Goal: Information Seeking & Learning: Find specific fact

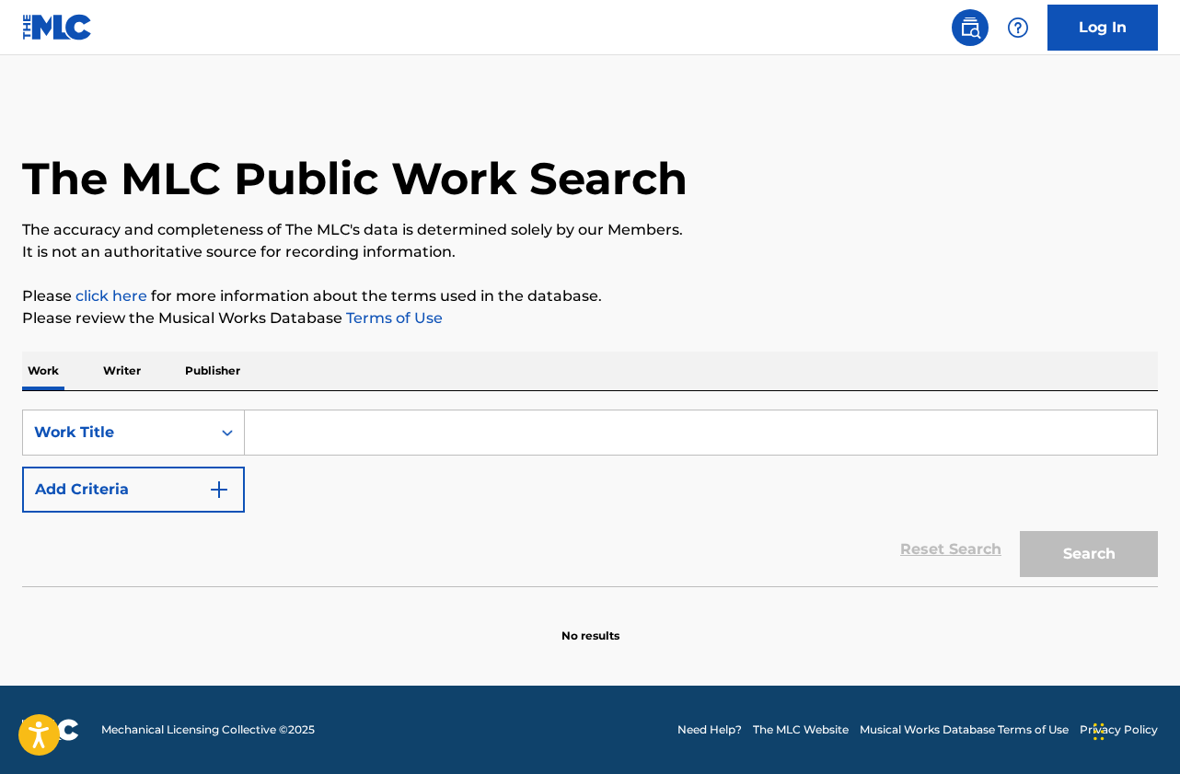
click at [280, 437] on input "Search Form" at bounding box center [701, 432] width 912 height 44
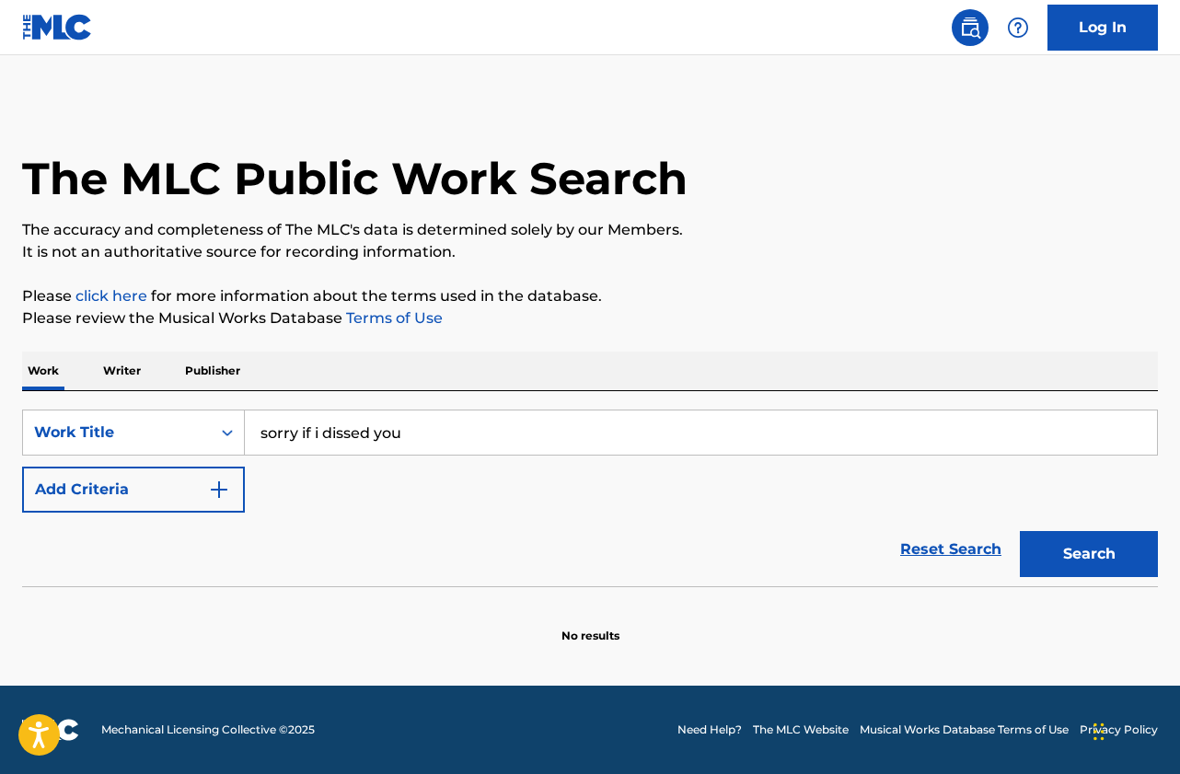
type input "sorry if i dissed you"
click at [108, 525] on div "Reset Search Search" at bounding box center [589, 550] width 1135 height 74
click at [144, 492] on button "Add Criteria" at bounding box center [133, 490] width 223 height 46
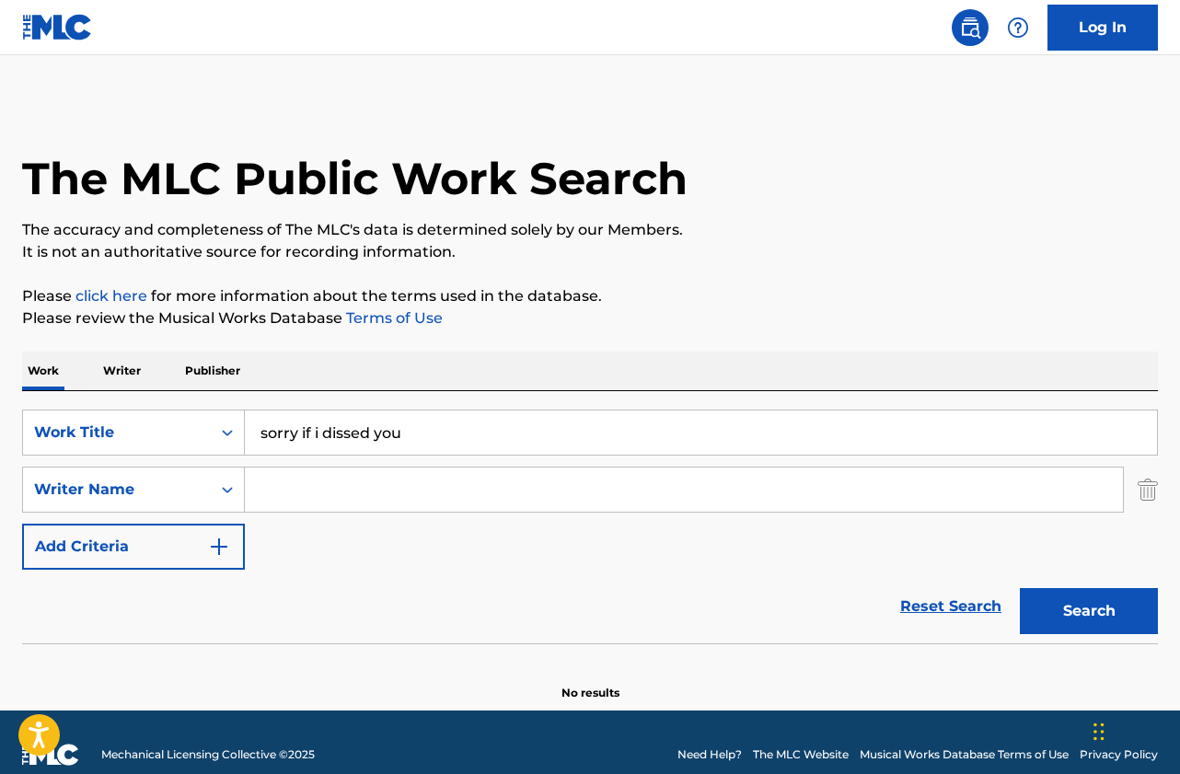
click at [276, 478] on input "Search Form" at bounding box center [684, 489] width 878 height 44
type input "[PERSON_NAME]"
click at [1020, 588] on button "Search" at bounding box center [1089, 611] width 138 height 46
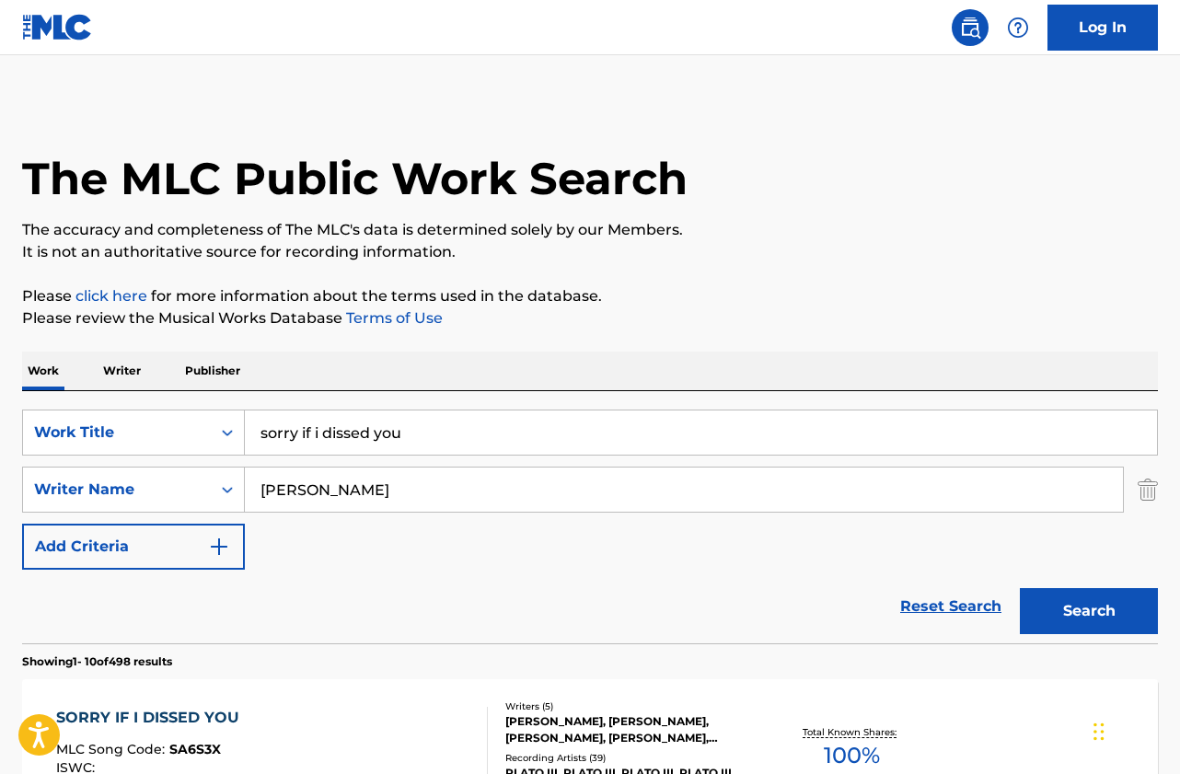
scroll to position [368, 0]
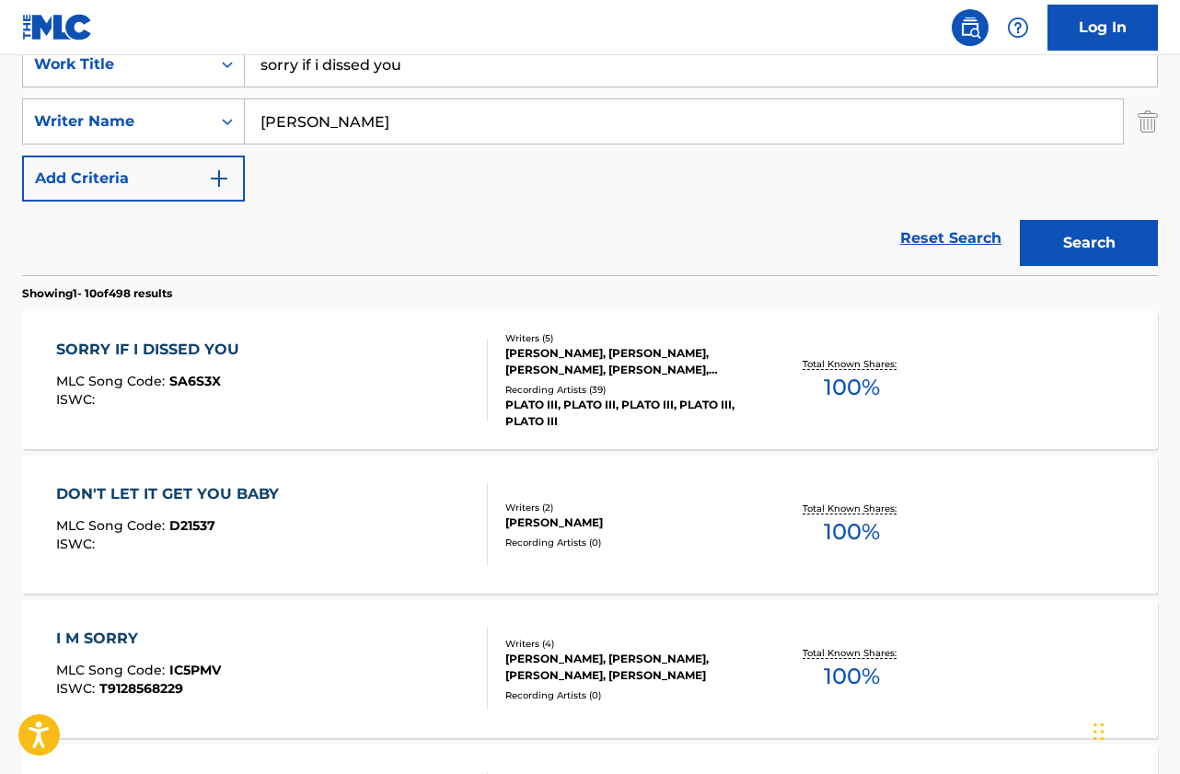
click at [274, 385] on div "SORRY IF I DISSED YOU MLC Song Code : SA6S3X ISWC :" at bounding box center [272, 380] width 432 height 83
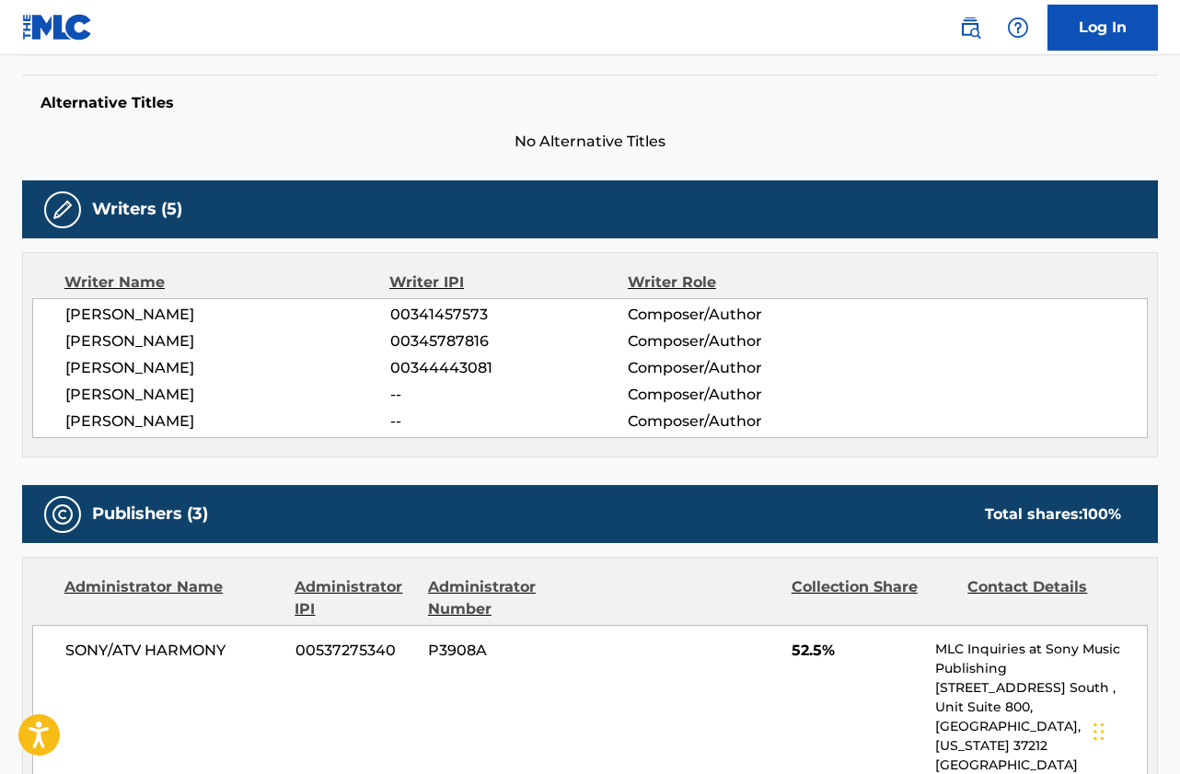
scroll to position [99, 0]
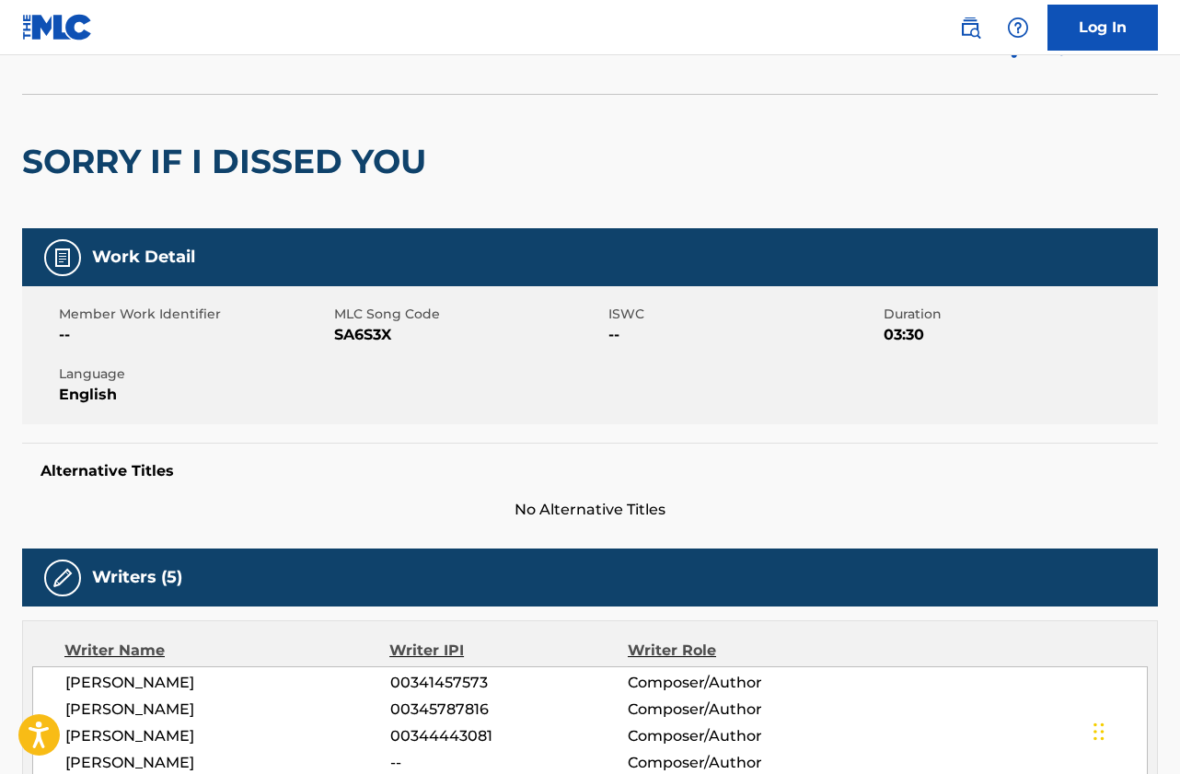
click at [368, 326] on span "SA6S3X" at bounding box center [469, 335] width 271 height 22
copy span "SA6S3X"
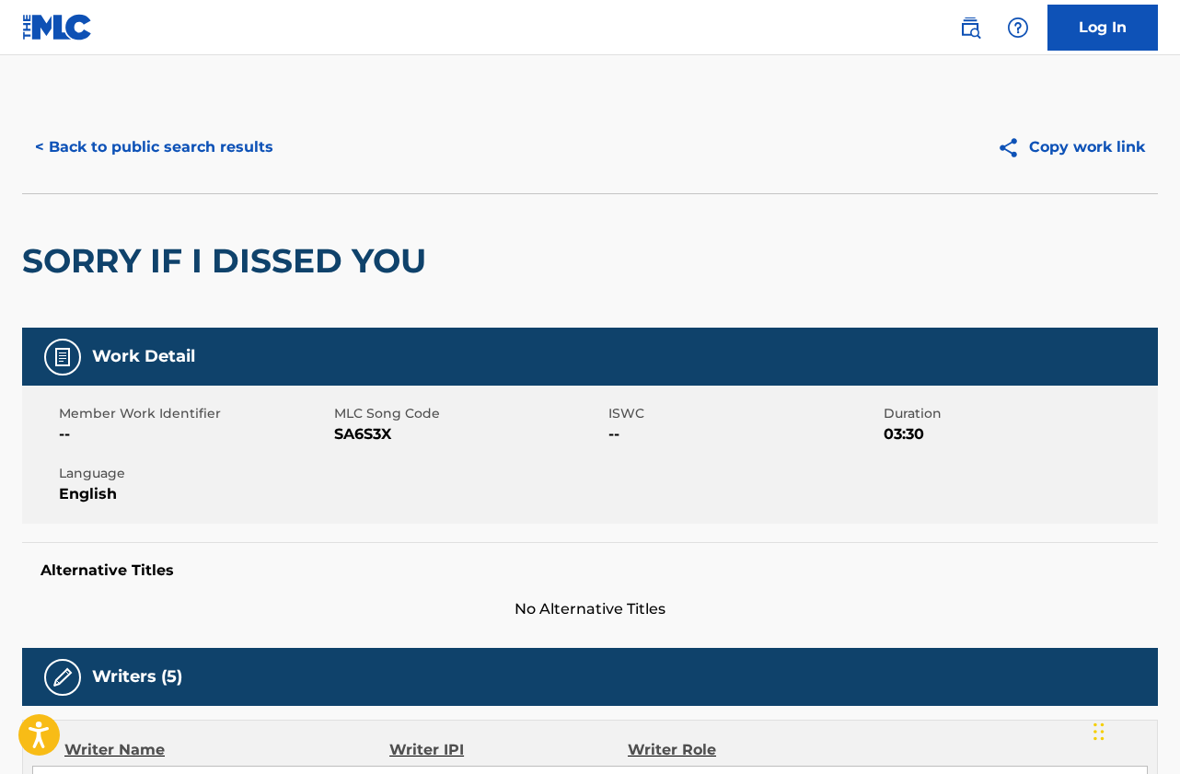
click at [199, 170] on div "< Back to public search results Copy work link" at bounding box center [589, 147] width 1135 height 92
click at [188, 148] on button "< Back to public search results" at bounding box center [154, 147] width 264 height 46
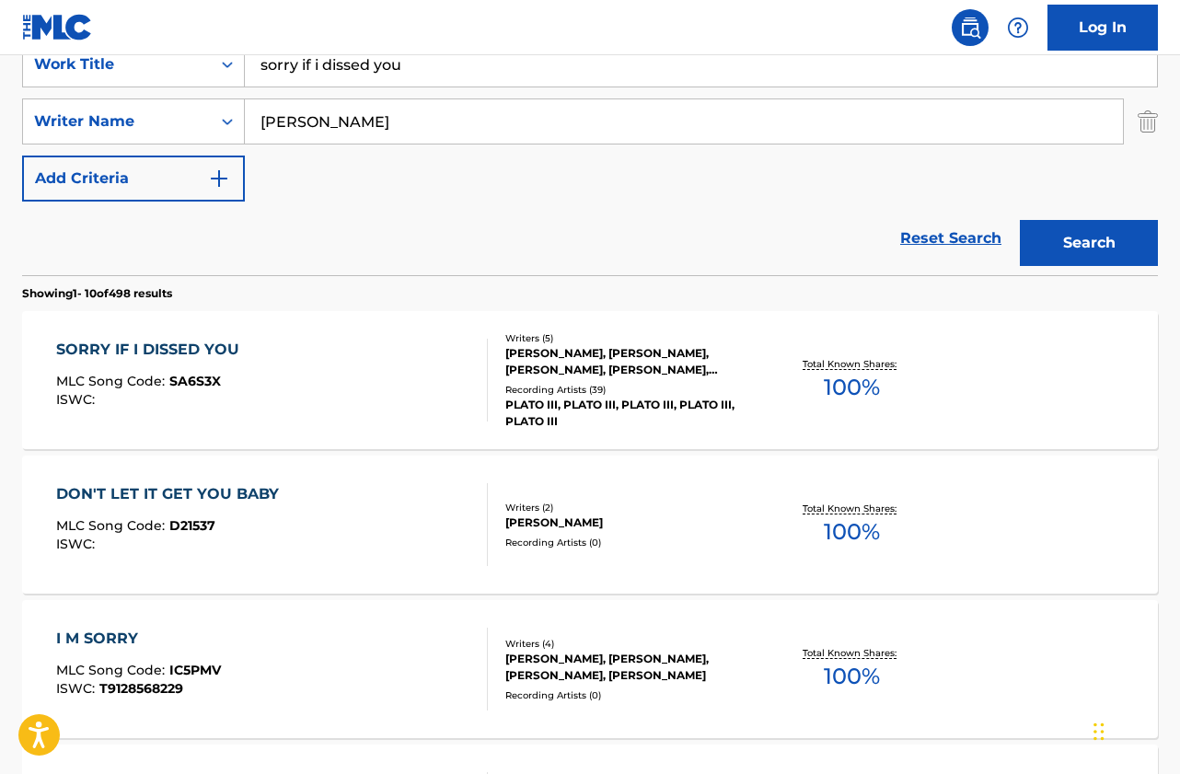
scroll to position [276, 0]
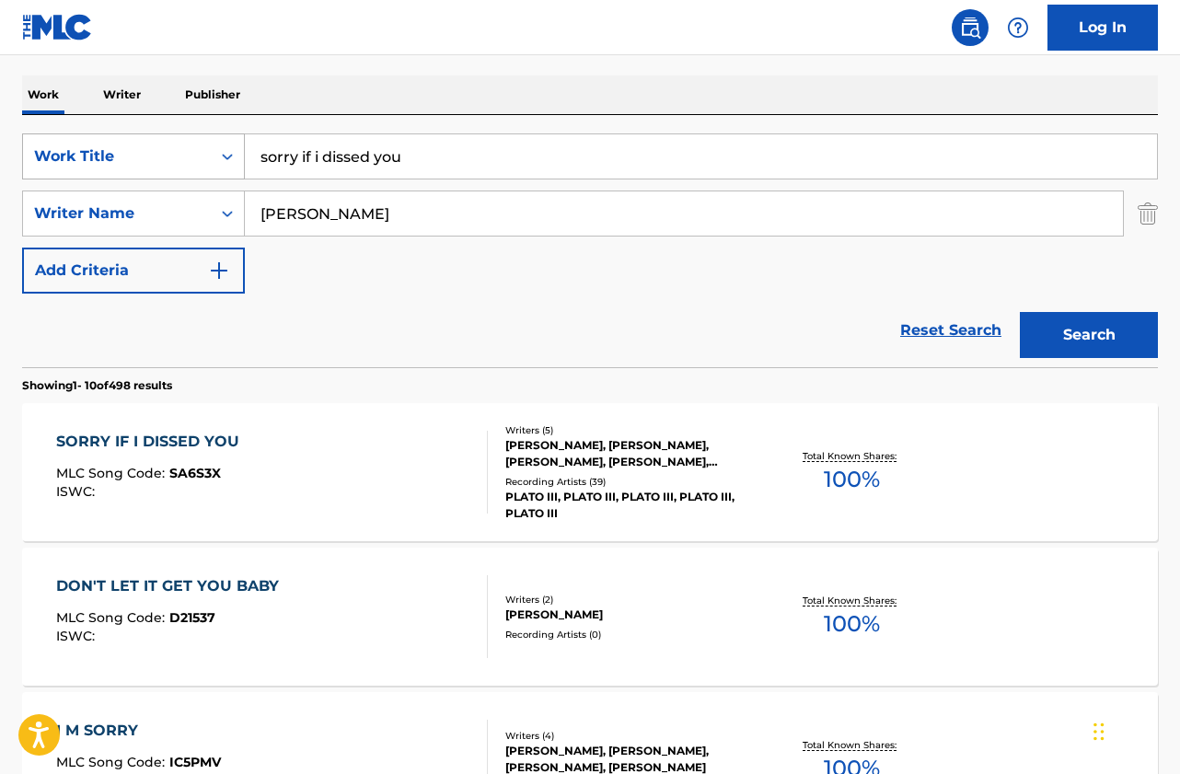
drag, startPoint x: 421, startPoint y: 161, endPoint x: 222, endPoint y: 148, distance: 199.2
click at [222, 148] on div "SearchWithCriteriab135f58e-b107-4e36-88ba-4bb436214849 Work Title sorry if i di…" at bounding box center [589, 156] width 1135 height 46
type input "walking and running"
click at [1020, 312] on button "Search" at bounding box center [1089, 335] width 138 height 46
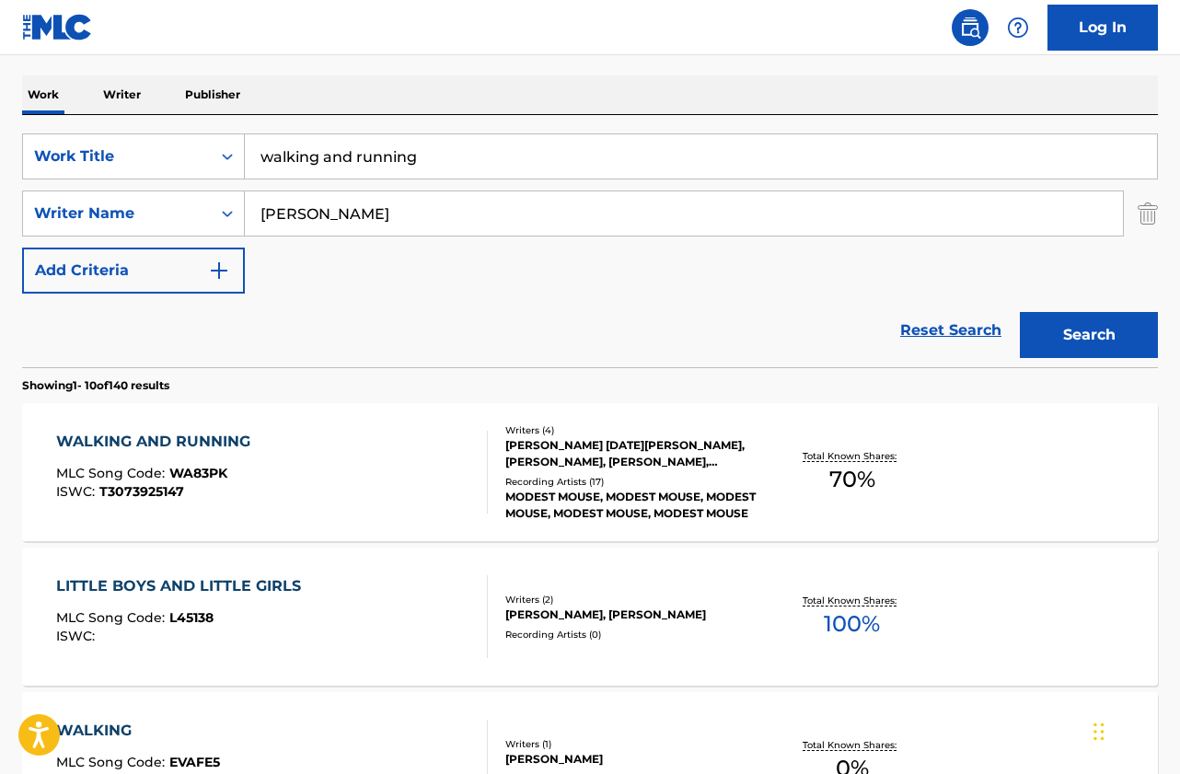
click at [282, 446] on div "WALKING AND RUNNING MLC Song Code : WA83PK ISWC : T3073925147" at bounding box center [272, 472] width 432 height 83
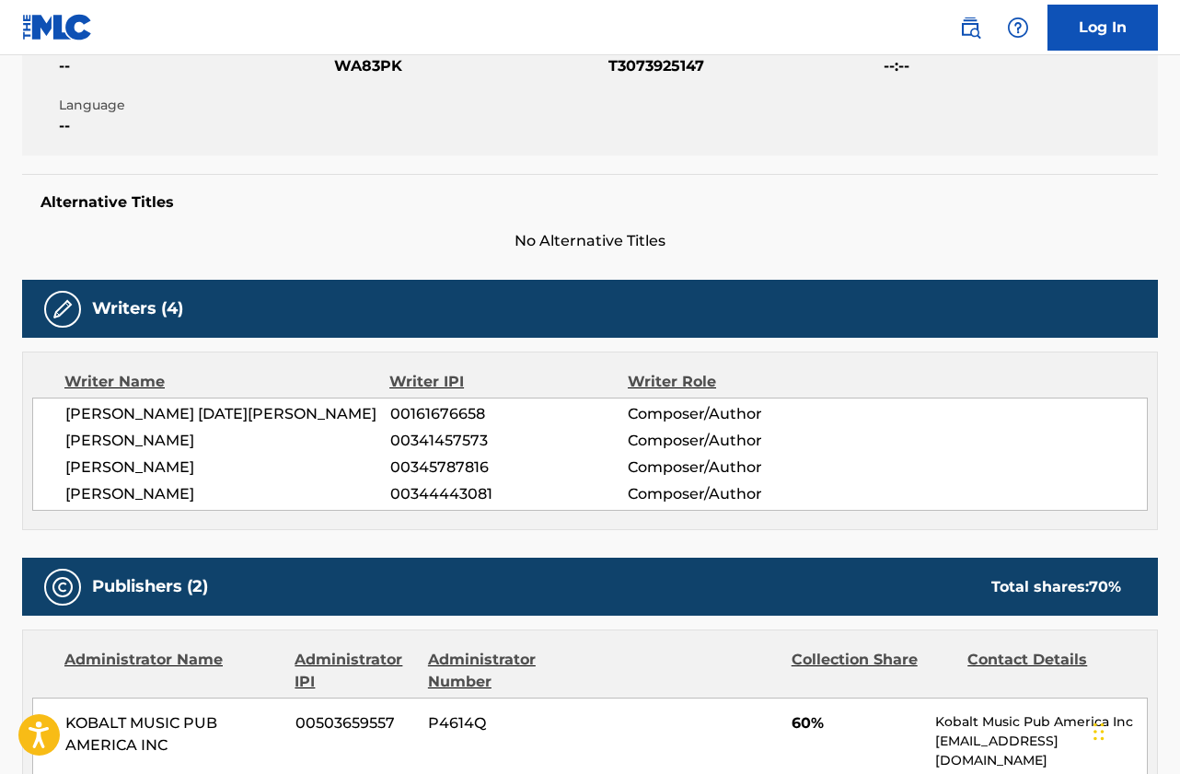
scroll to position [92, 0]
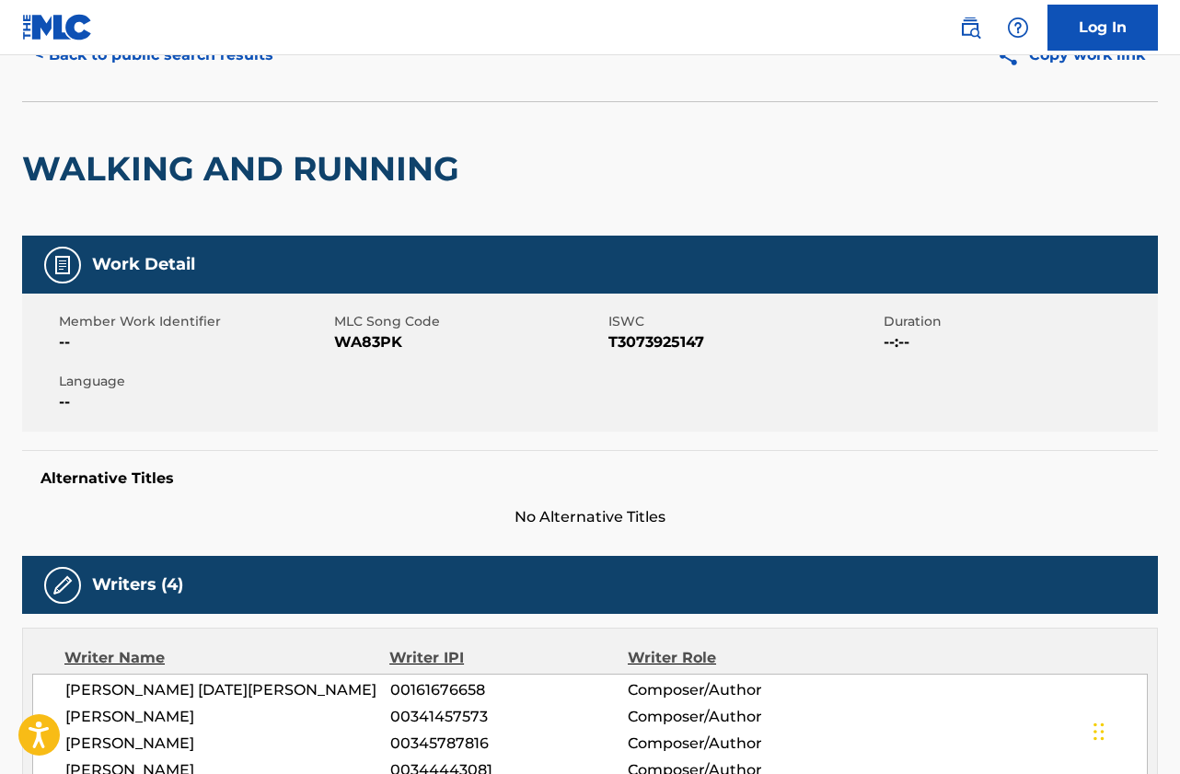
click at [378, 343] on span "WA83PK" at bounding box center [469, 342] width 271 height 22
copy span "WA83PK"
